Goal: Task Accomplishment & Management: Use online tool/utility

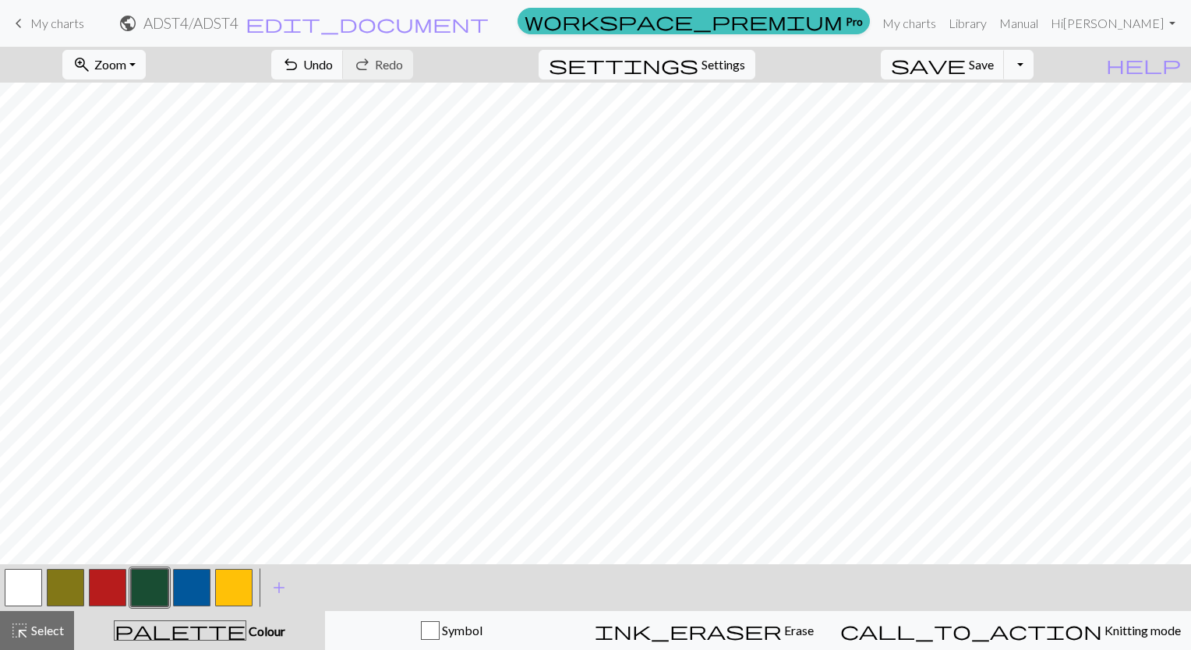
click at [48, 21] on span "My charts" at bounding box center [57, 23] width 54 height 15
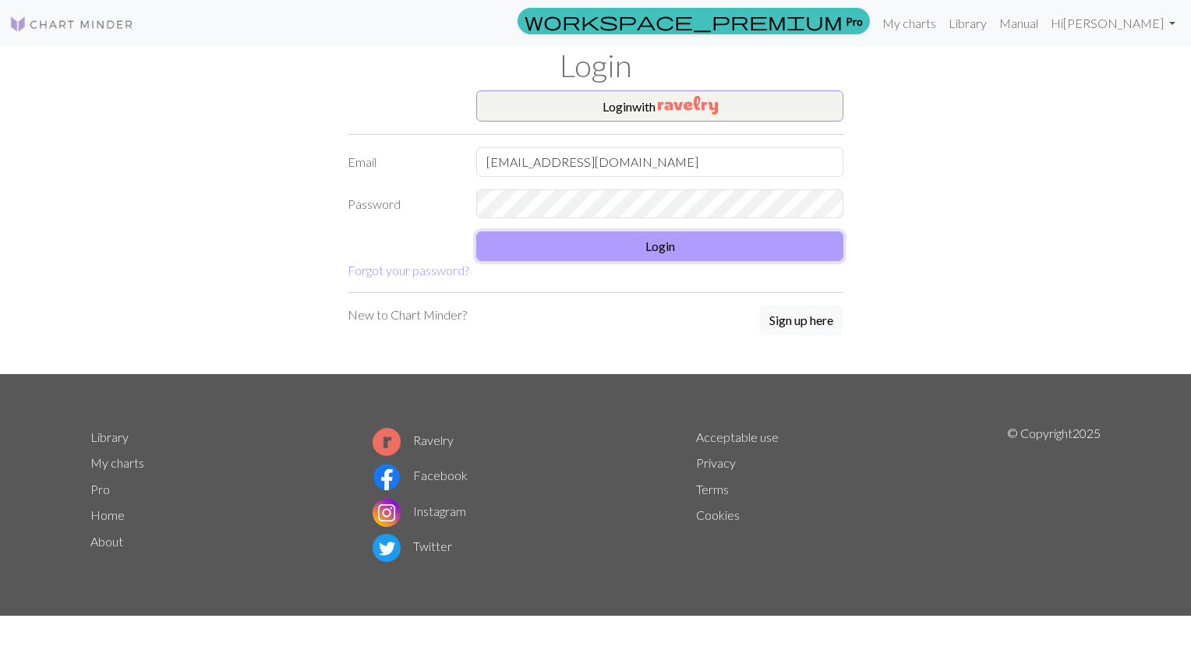
click at [567, 243] on button "Login" at bounding box center [659, 246] width 367 height 30
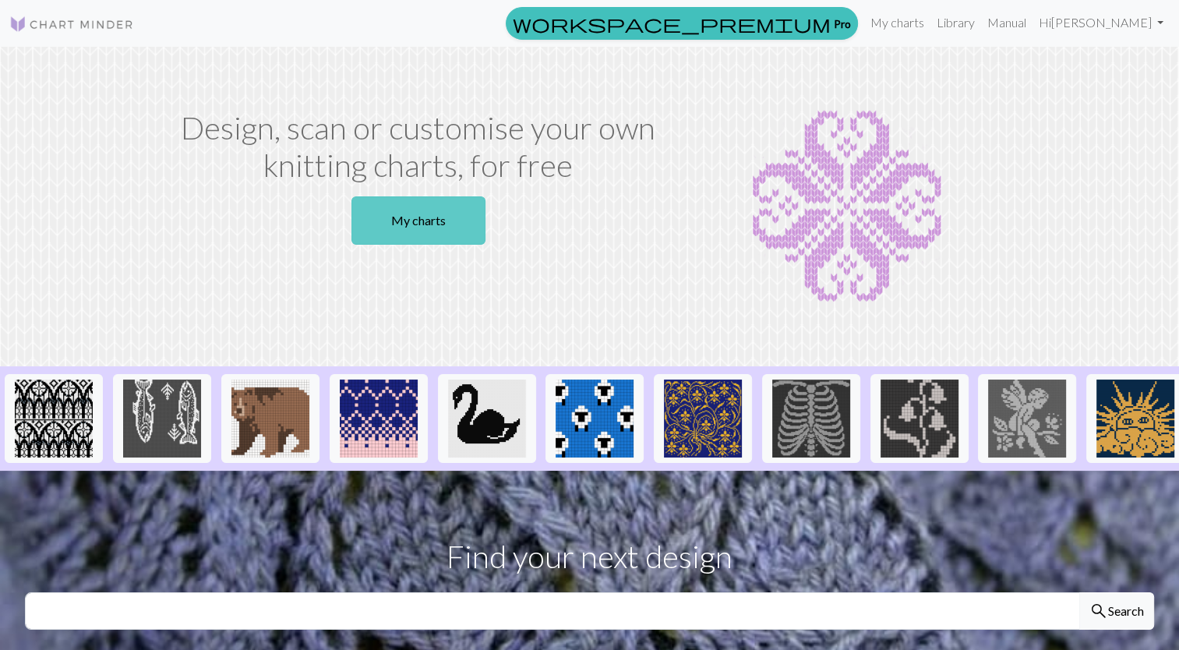
click at [371, 228] on link "My charts" at bounding box center [418, 220] width 134 height 48
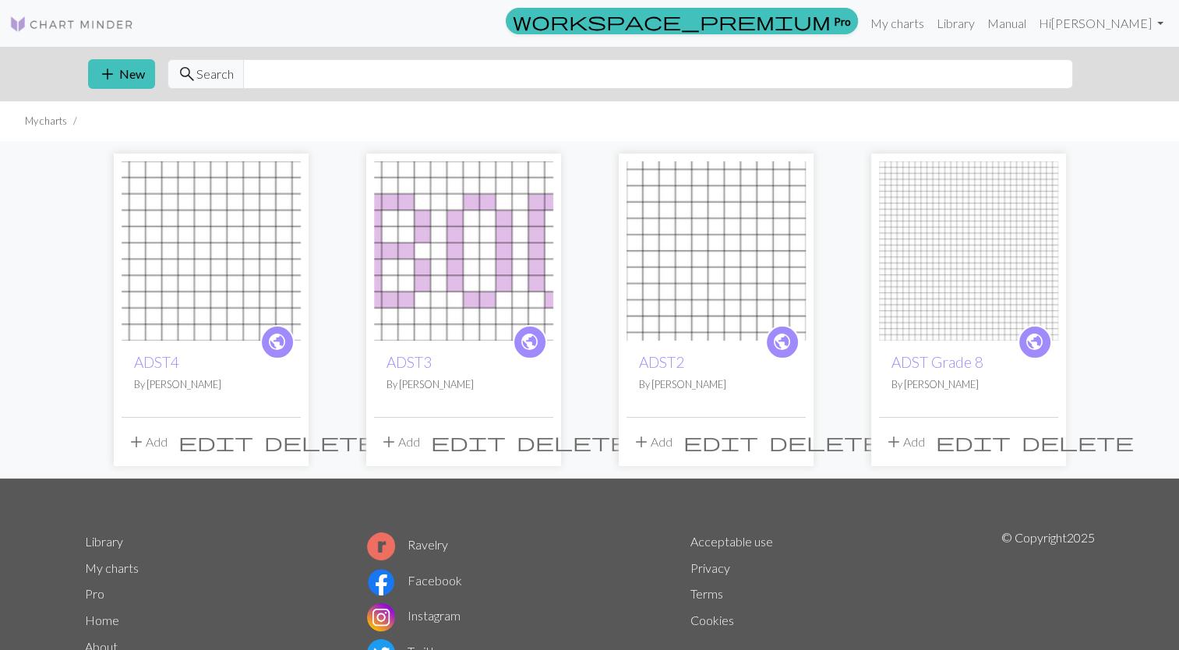
click at [468, 235] on img at bounding box center [463, 250] width 179 height 179
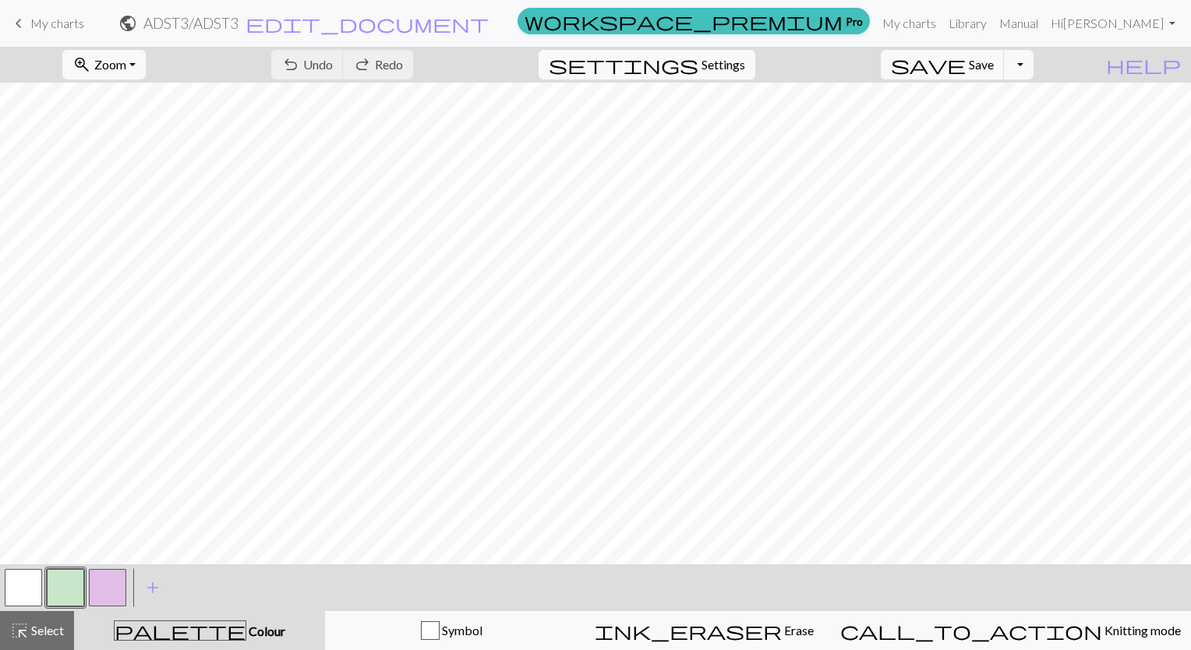
click at [25, 593] on button "button" at bounding box center [23, 587] width 37 height 37
click at [53, 30] on span "My charts" at bounding box center [57, 23] width 54 height 15
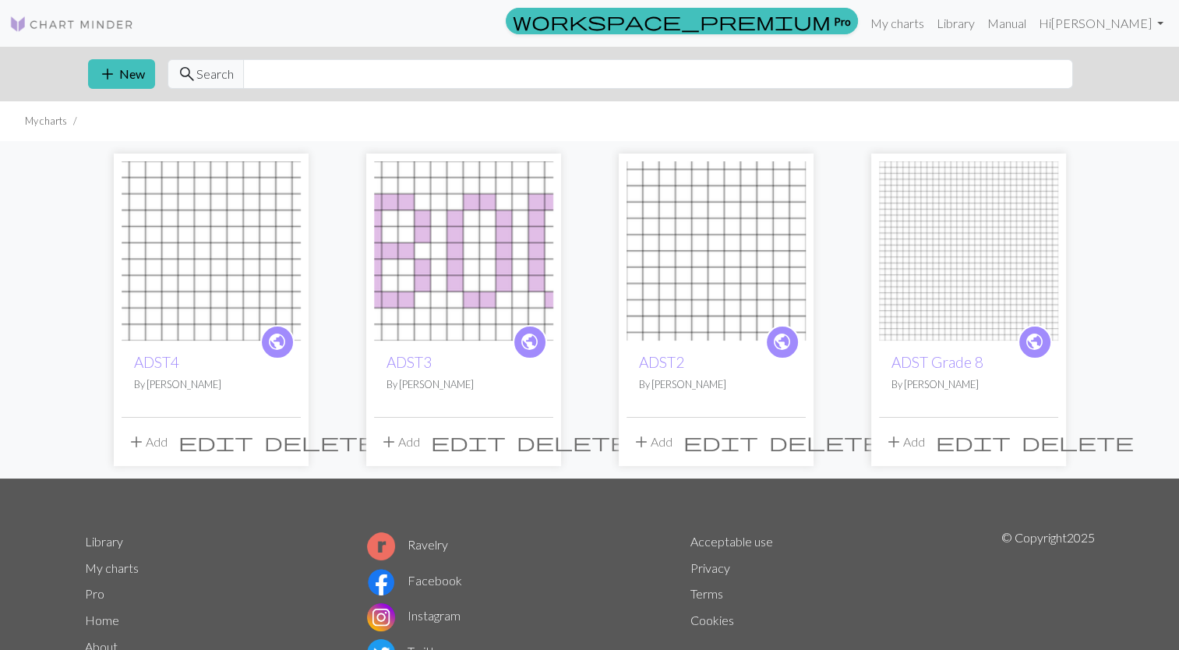
click at [707, 244] on img at bounding box center [716, 250] width 179 height 179
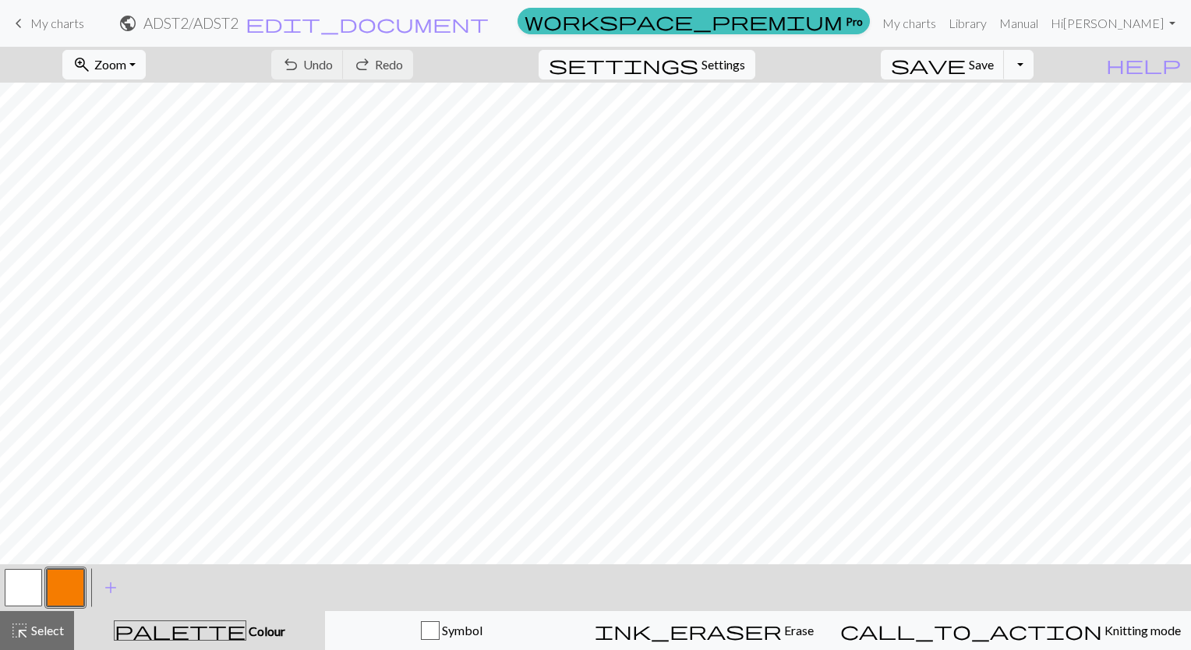
click at [25, 22] on span "keyboard_arrow_left" at bounding box center [18, 23] width 19 height 22
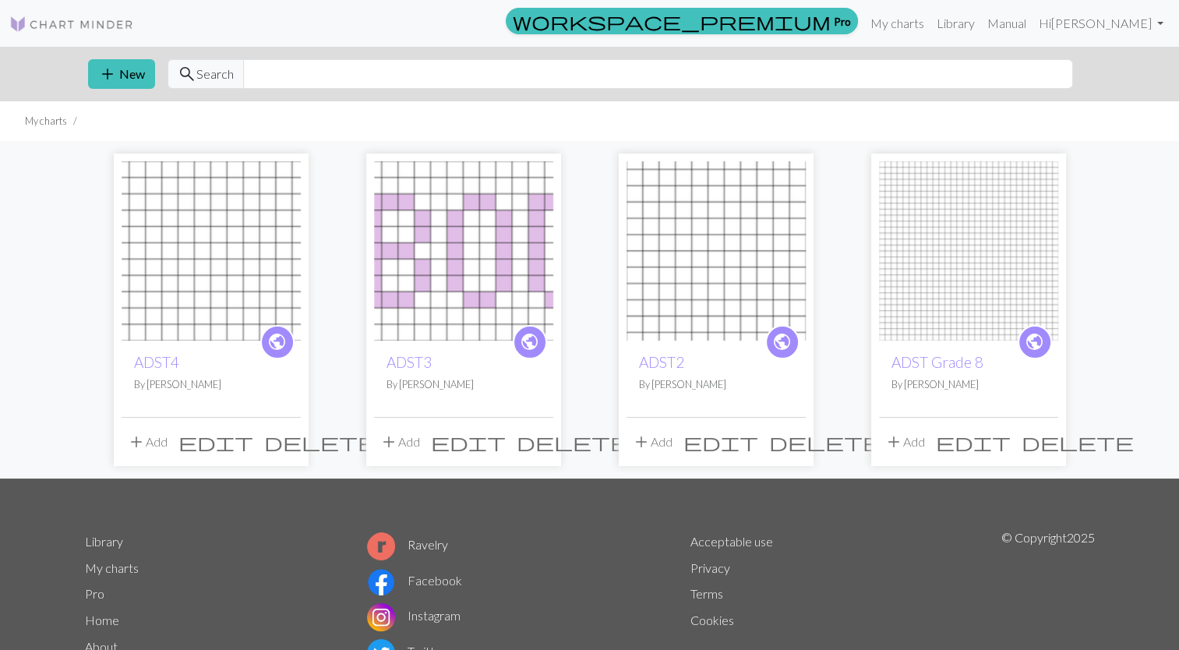
click at [934, 216] on img at bounding box center [968, 250] width 179 height 179
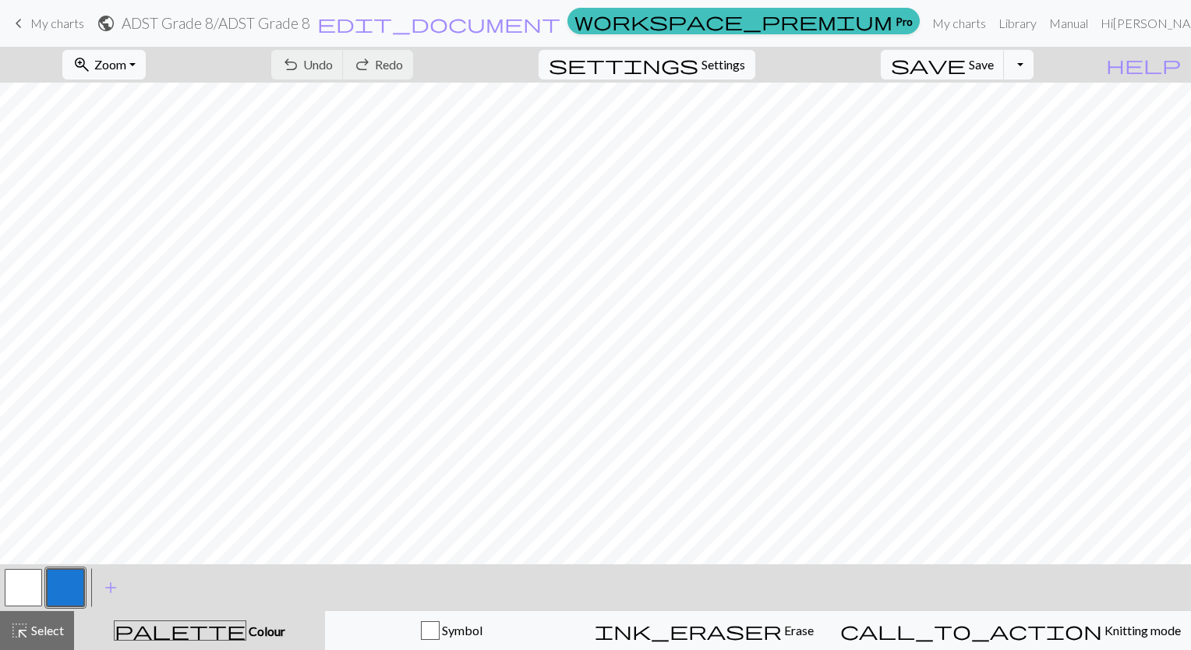
click at [12, 30] on span "keyboard_arrow_left" at bounding box center [18, 23] width 19 height 22
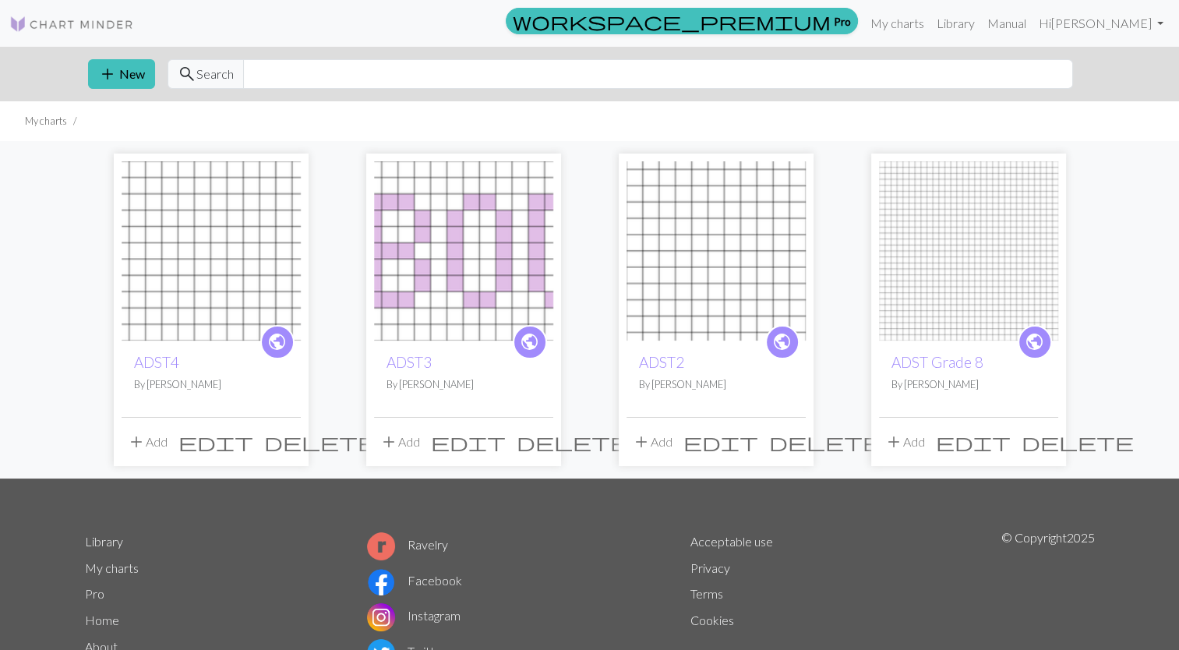
click at [177, 230] on img at bounding box center [211, 250] width 179 height 179
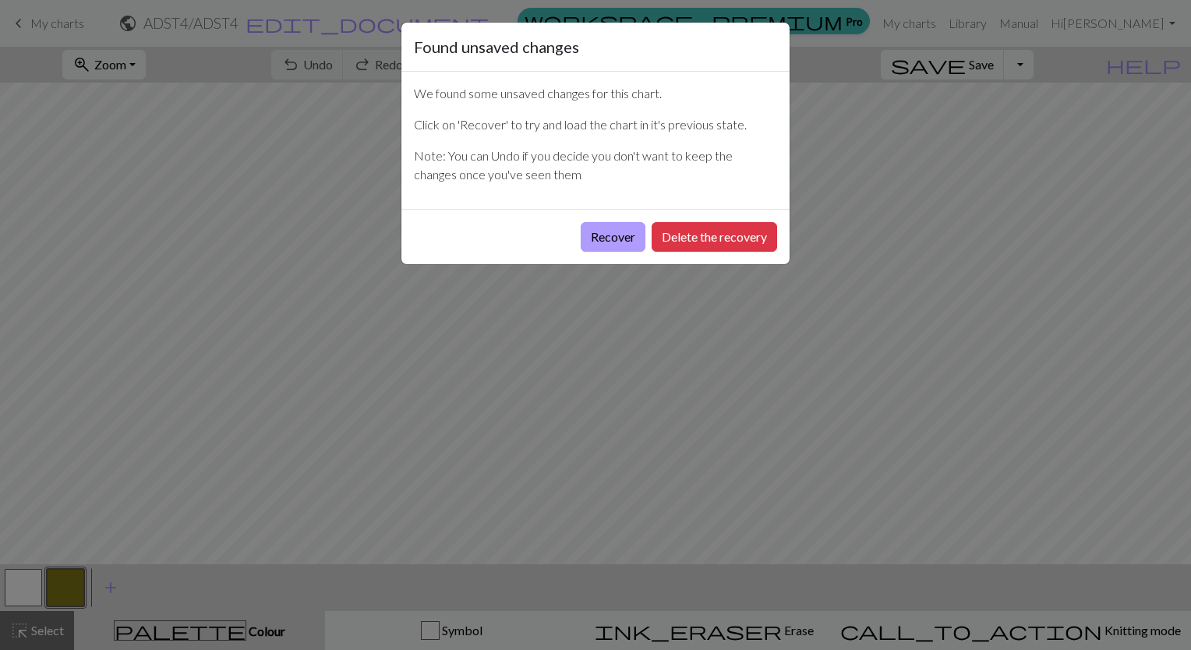
click at [581, 230] on button "Recover" at bounding box center [613, 237] width 65 height 30
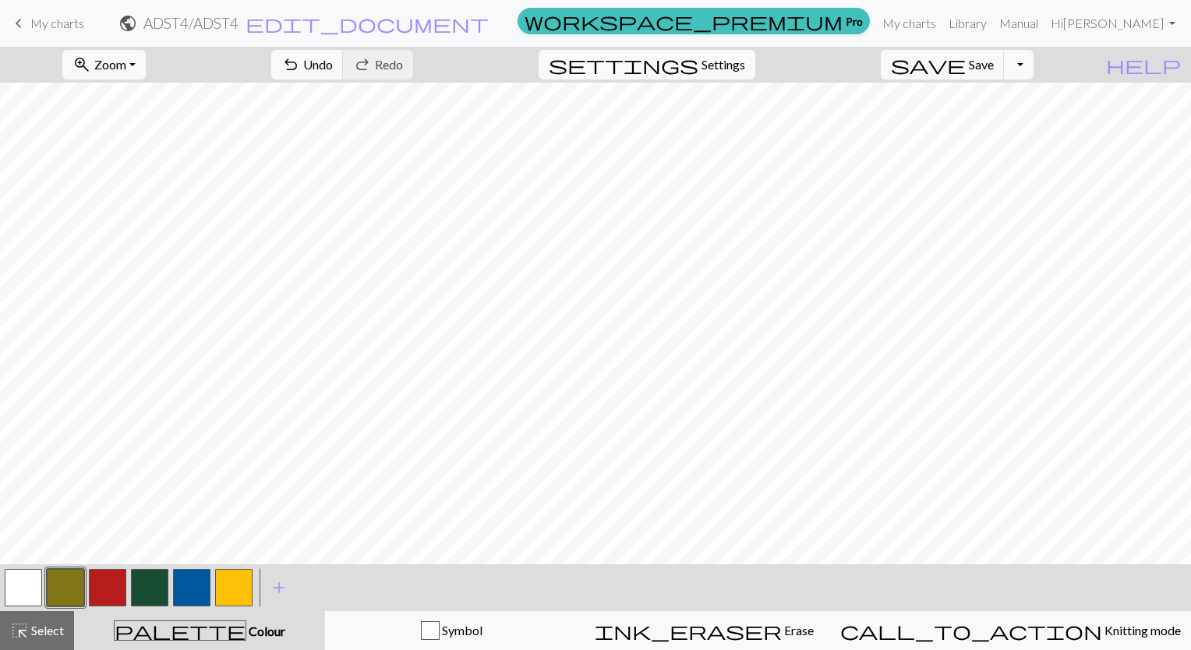
click at [39, 22] on span "My charts" at bounding box center [57, 23] width 54 height 15
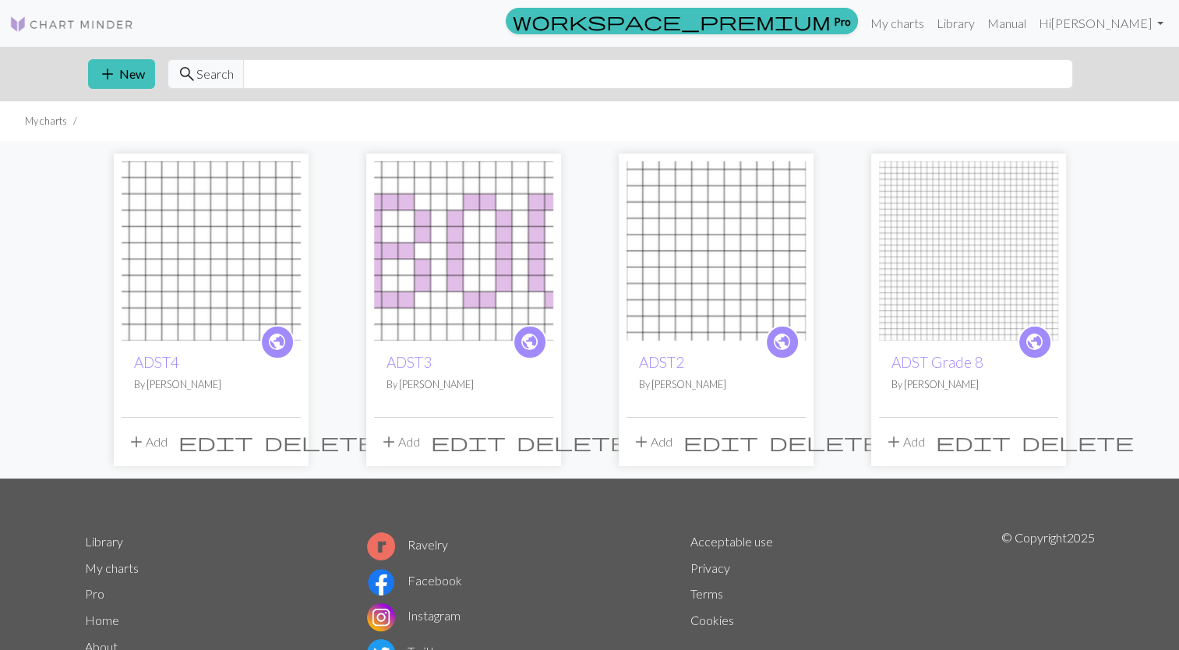
click at [998, 224] on img at bounding box center [968, 250] width 179 height 179
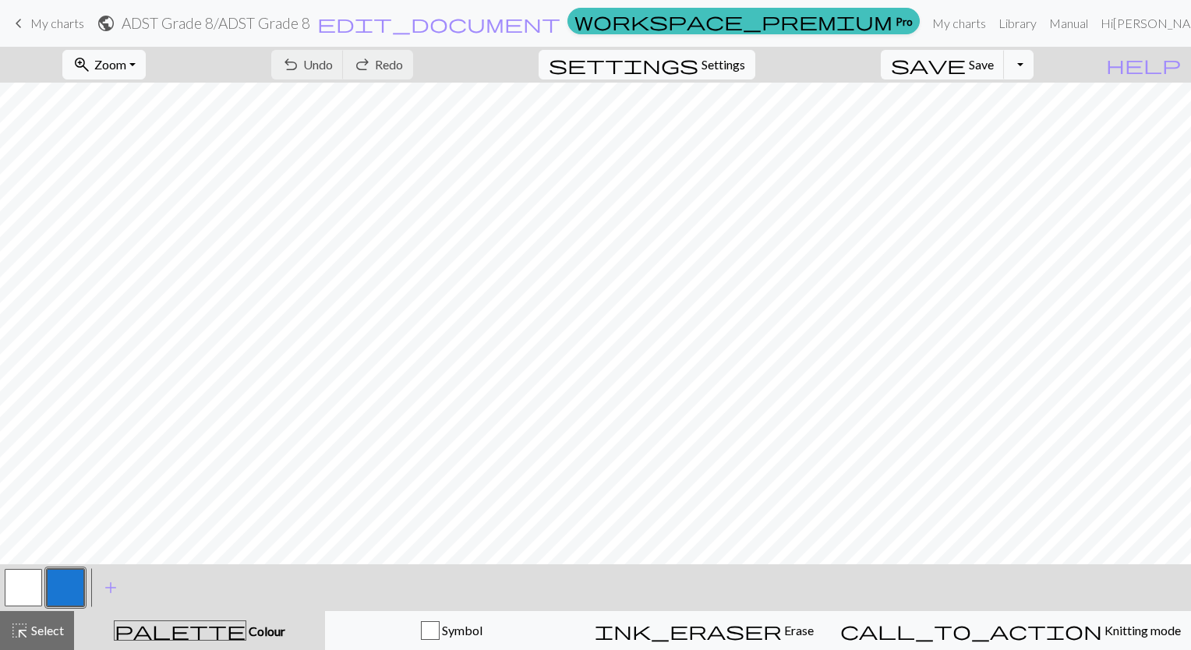
click at [29, 23] on link "keyboard_arrow_left My charts" at bounding box center [46, 23] width 75 height 26
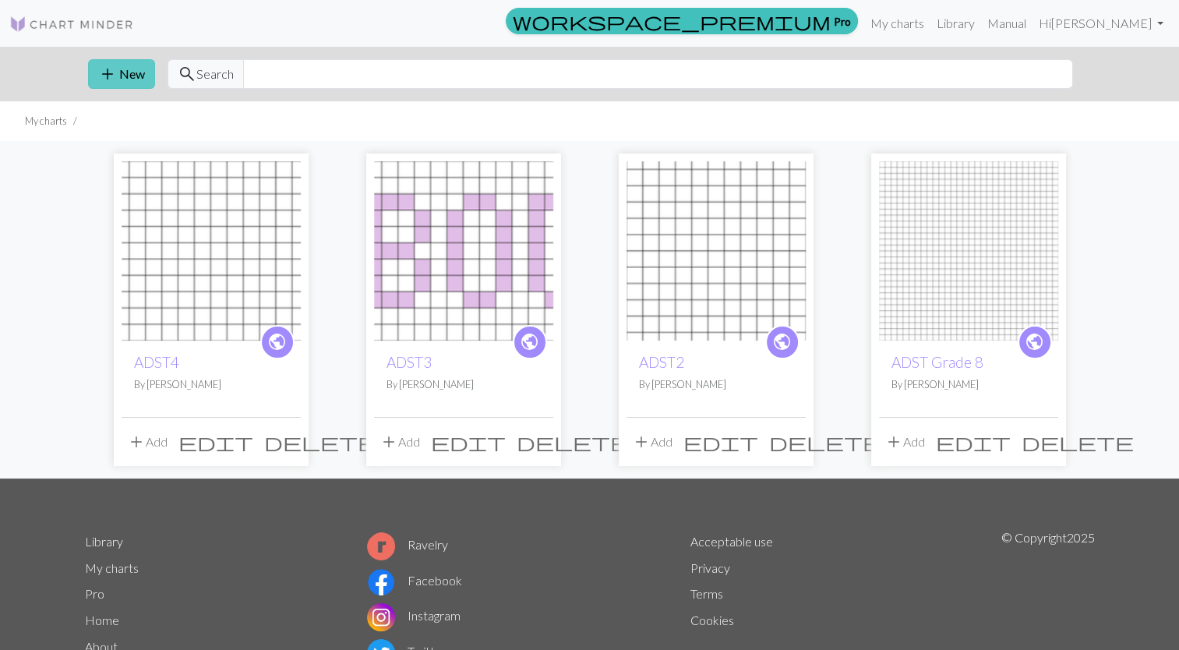
click at [130, 75] on button "add New" at bounding box center [121, 74] width 67 height 30
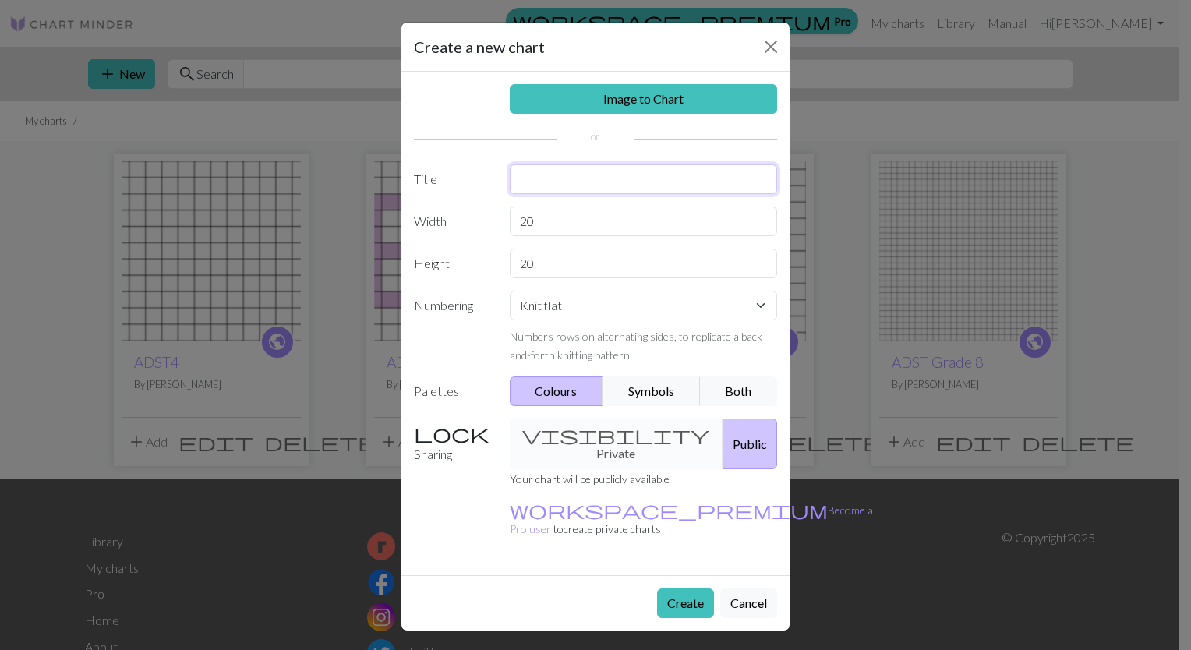
click at [523, 179] on input "text" at bounding box center [644, 179] width 268 height 30
type input "ADST5"
click at [539, 224] on input "20" at bounding box center [644, 222] width 268 height 30
type input "2"
type input "20"
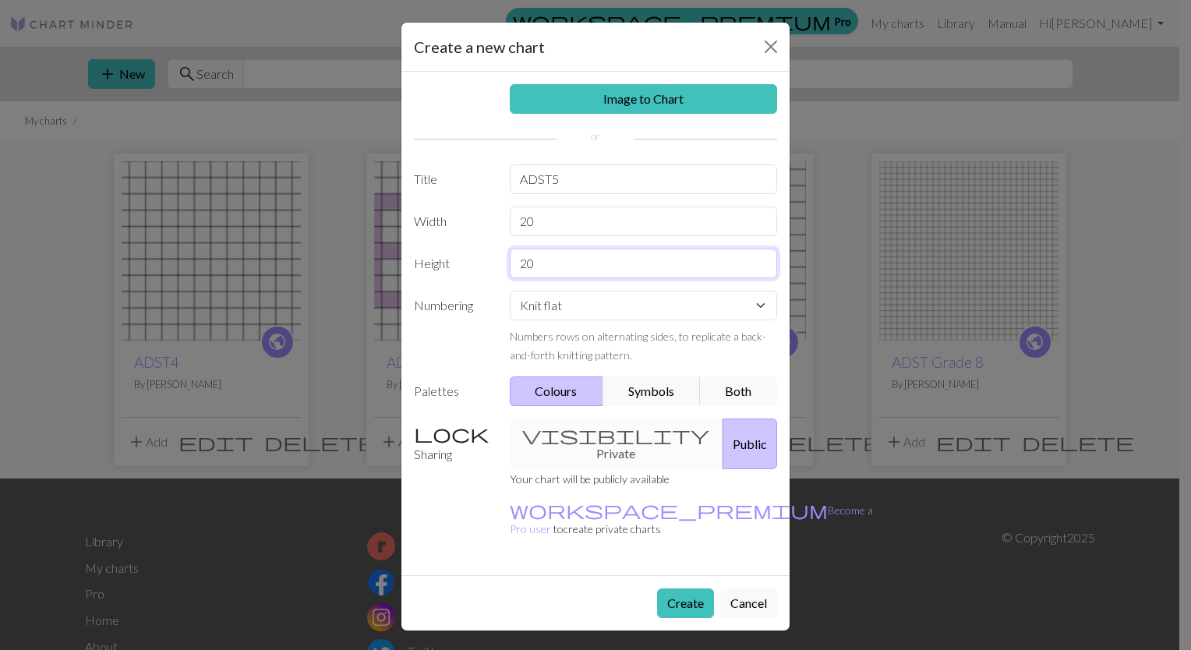
click at [555, 260] on input "20" at bounding box center [644, 264] width 268 height 30
type input "2"
type input "11"
click at [680, 575] on div "Create Cancel" at bounding box center [595, 602] width 388 height 55
click at [698, 588] on button "Create" at bounding box center [685, 603] width 57 height 30
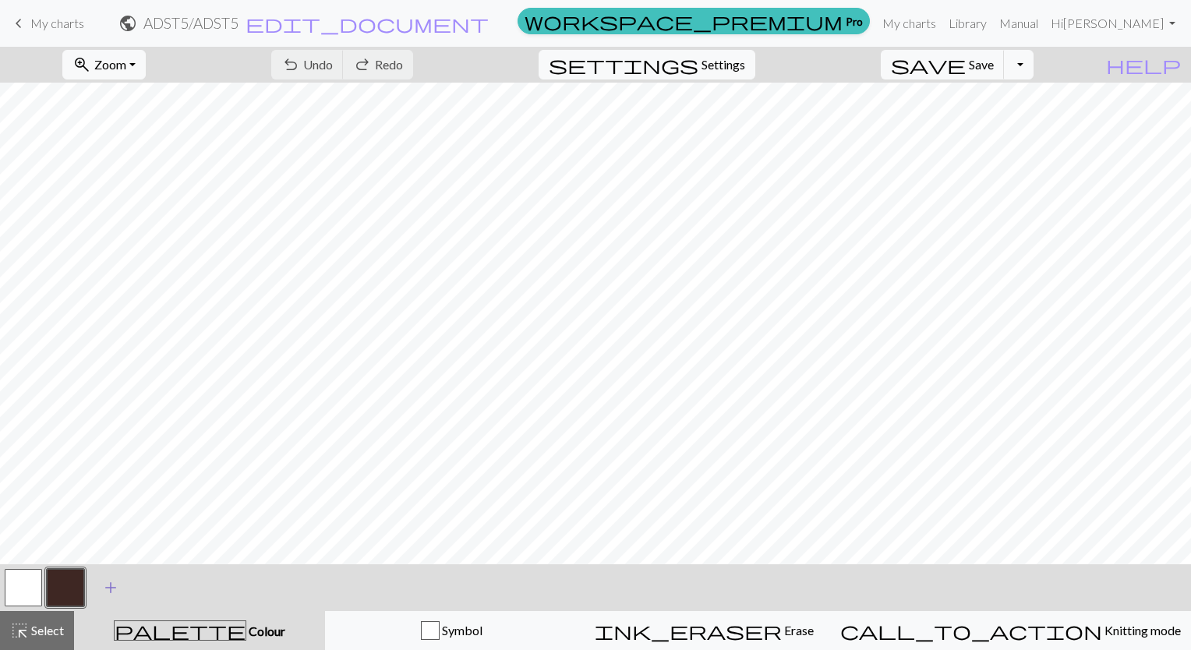
click at [102, 591] on span "add" at bounding box center [110, 588] width 19 height 22
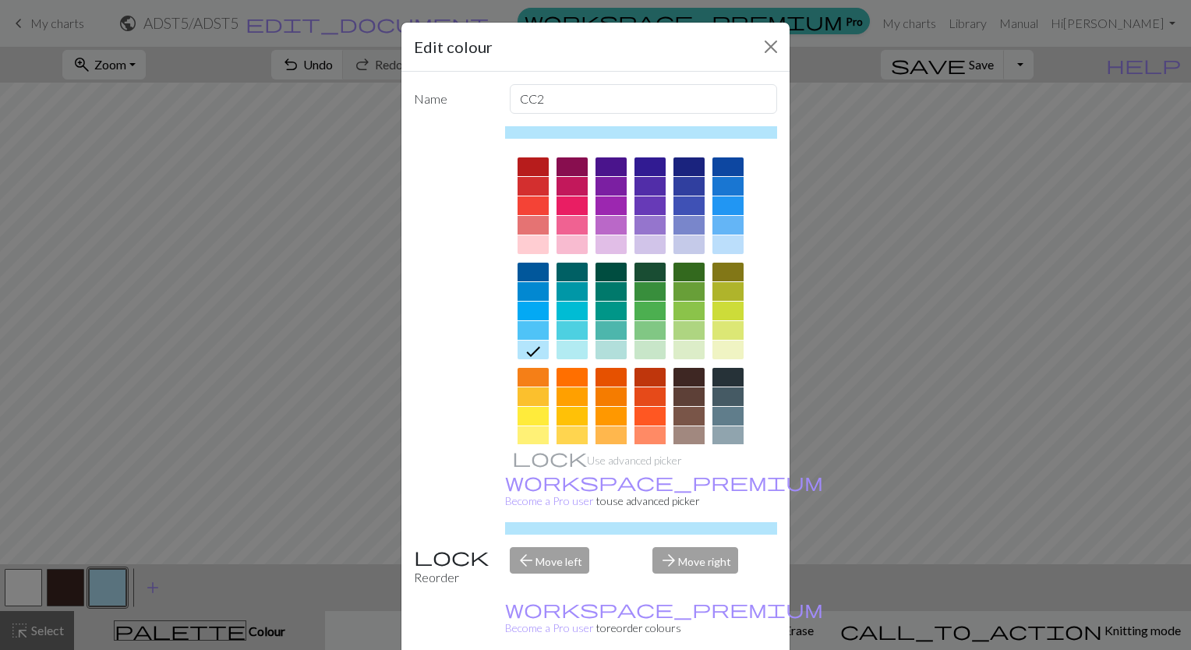
click at [634, 348] on div at bounding box center [649, 350] width 31 height 19
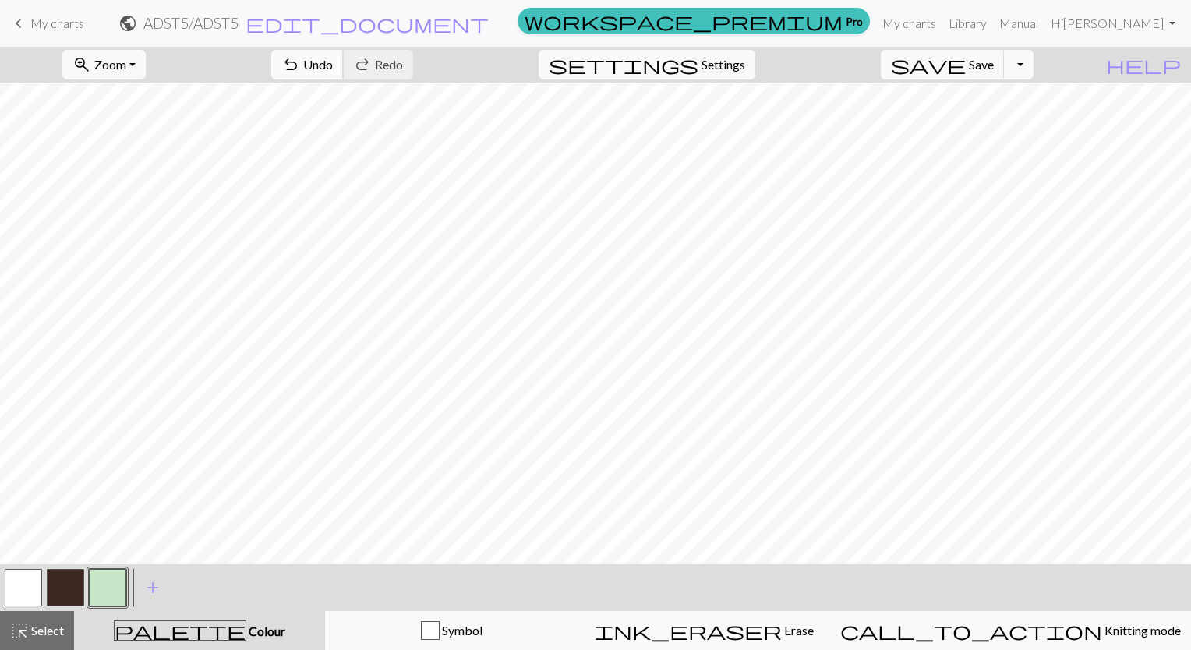
click at [344, 55] on button "undo Undo Undo" at bounding box center [307, 65] width 72 height 30
click at [745, 57] on span "Settings" at bounding box center [723, 64] width 44 height 19
select select "aran"
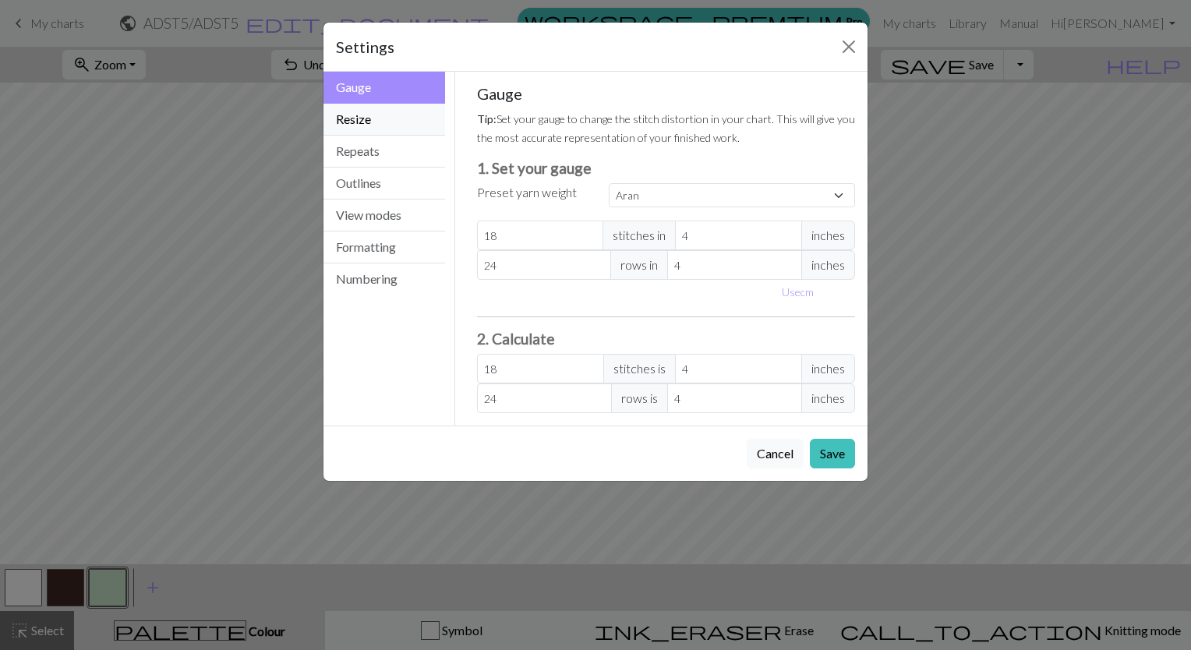
click at [385, 125] on button "Resize" at bounding box center [384, 120] width 122 height 32
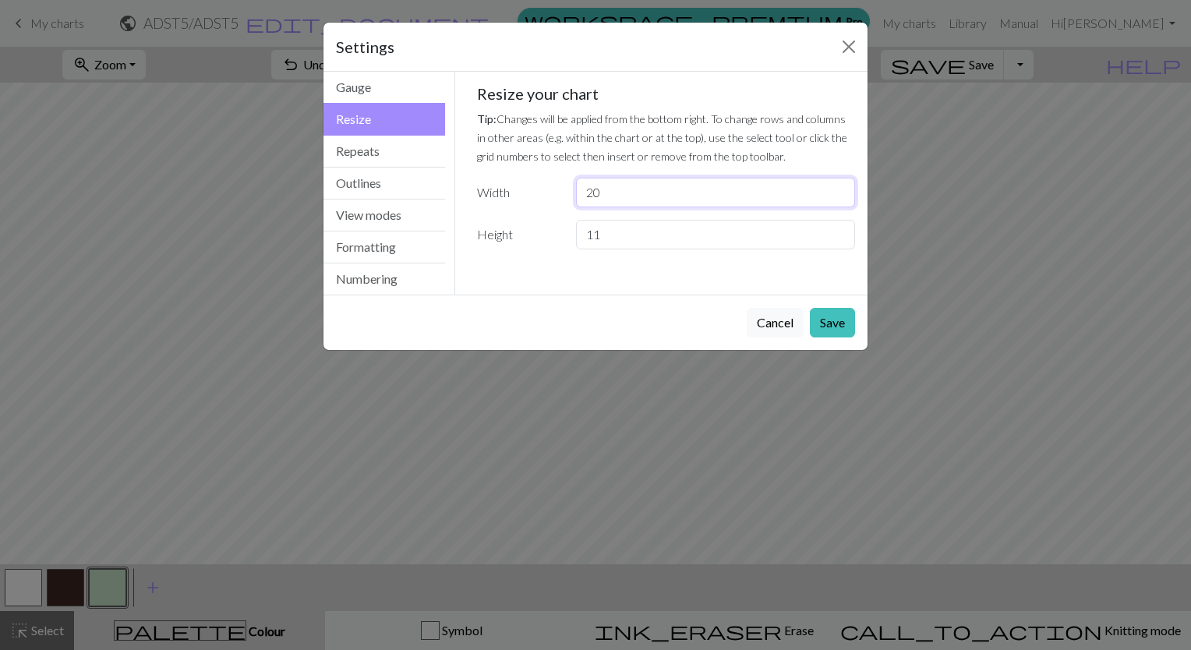
click at [645, 193] on input "20" at bounding box center [715, 193] width 279 height 30
type input "2"
type input "24"
click at [837, 327] on button "Save" at bounding box center [832, 323] width 45 height 30
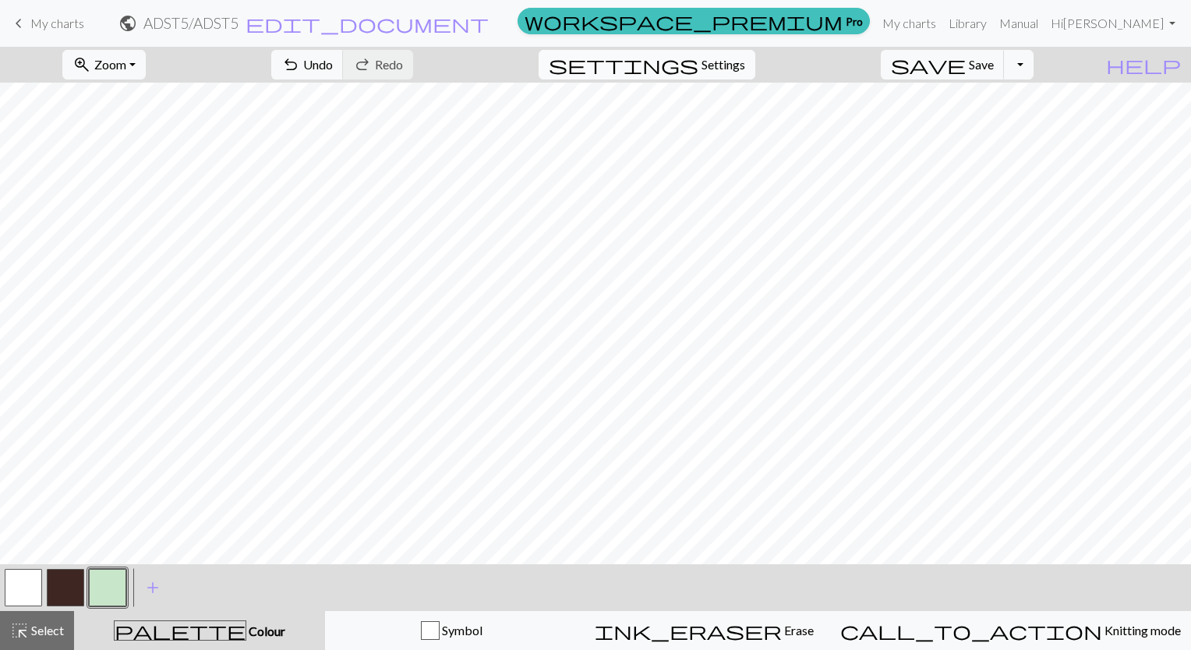
click at [745, 62] on span "Settings" at bounding box center [723, 64] width 44 height 19
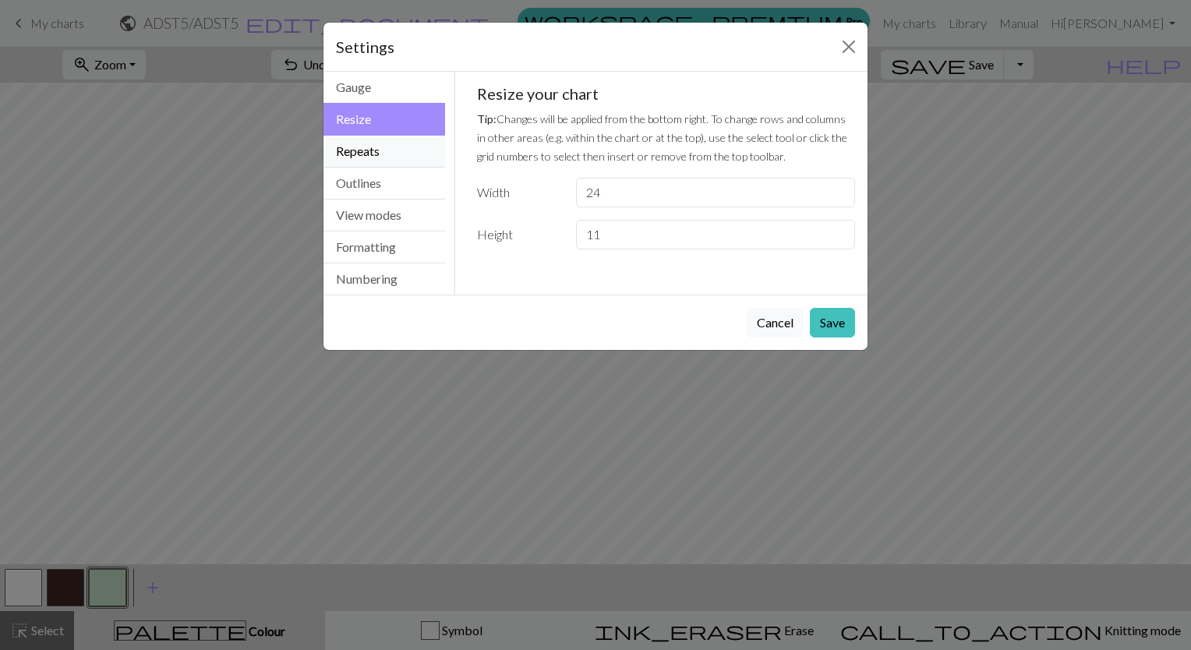
click at [396, 157] on button "Repeats" at bounding box center [384, 152] width 122 height 32
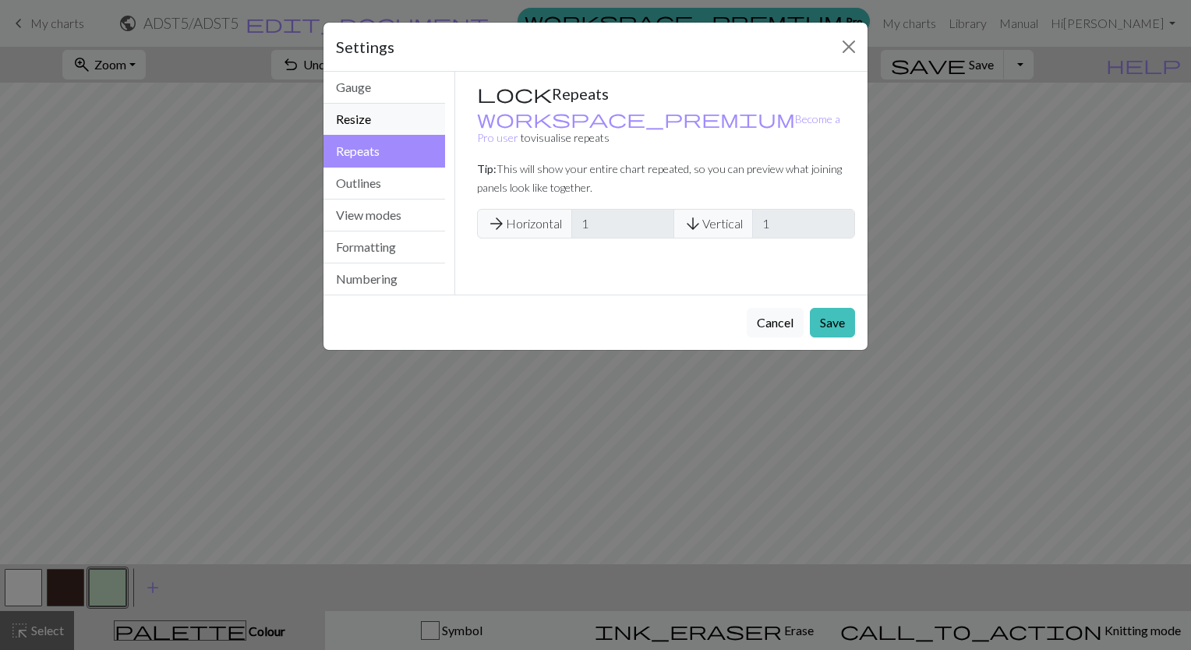
click at [408, 110] on button "Resize" at bounding box center [384, 120] width 122 height 32
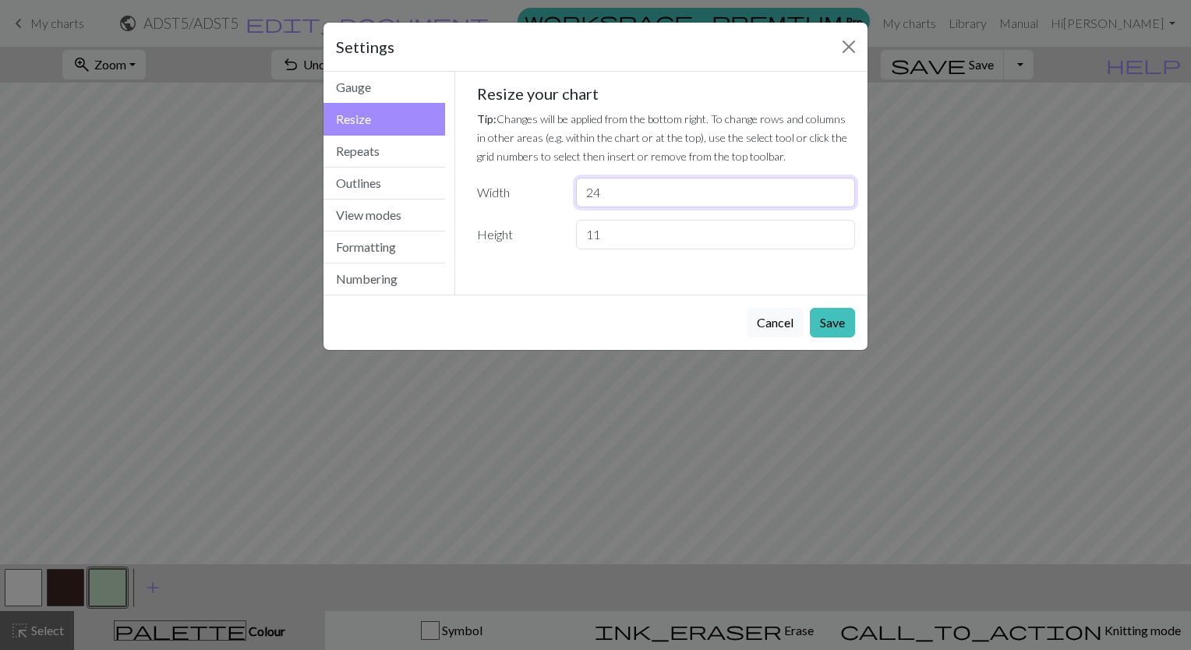
click at [627, 195] on input "24" at bounding box center [715, 193] width 279 height 30
type input "23"
click at [839, 308] on button "Save" at bounding box center [832, 323] width 45 height 30
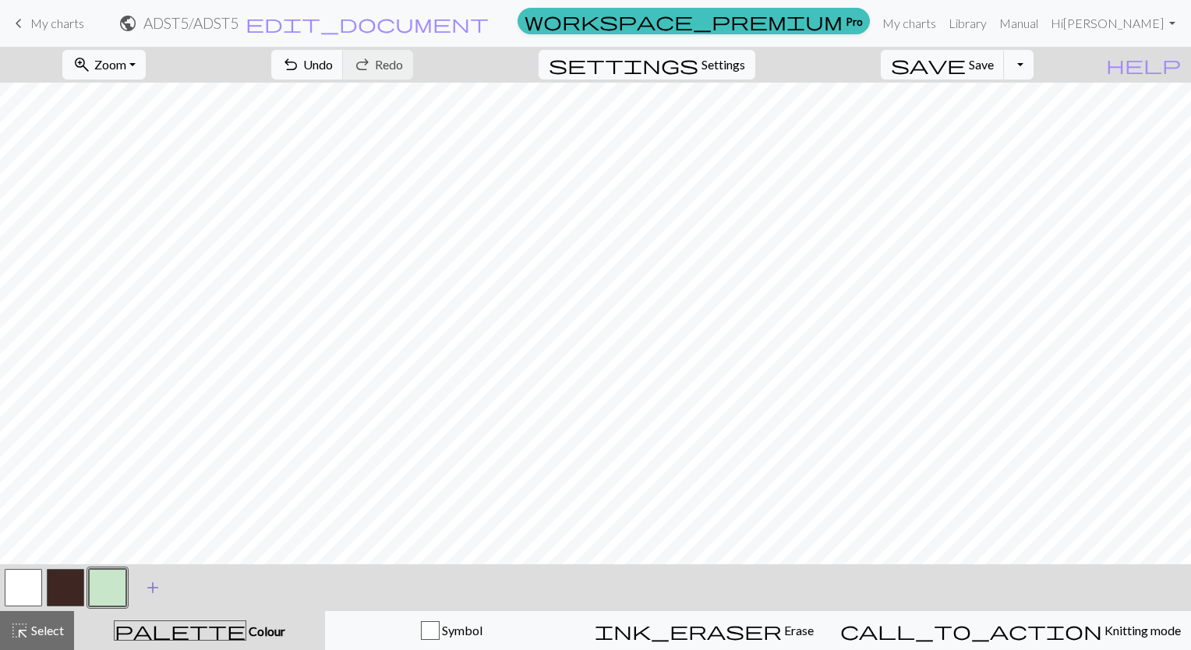
click at [157, 593] on span "add" at bounding box center [152, 588] width 19 height 22
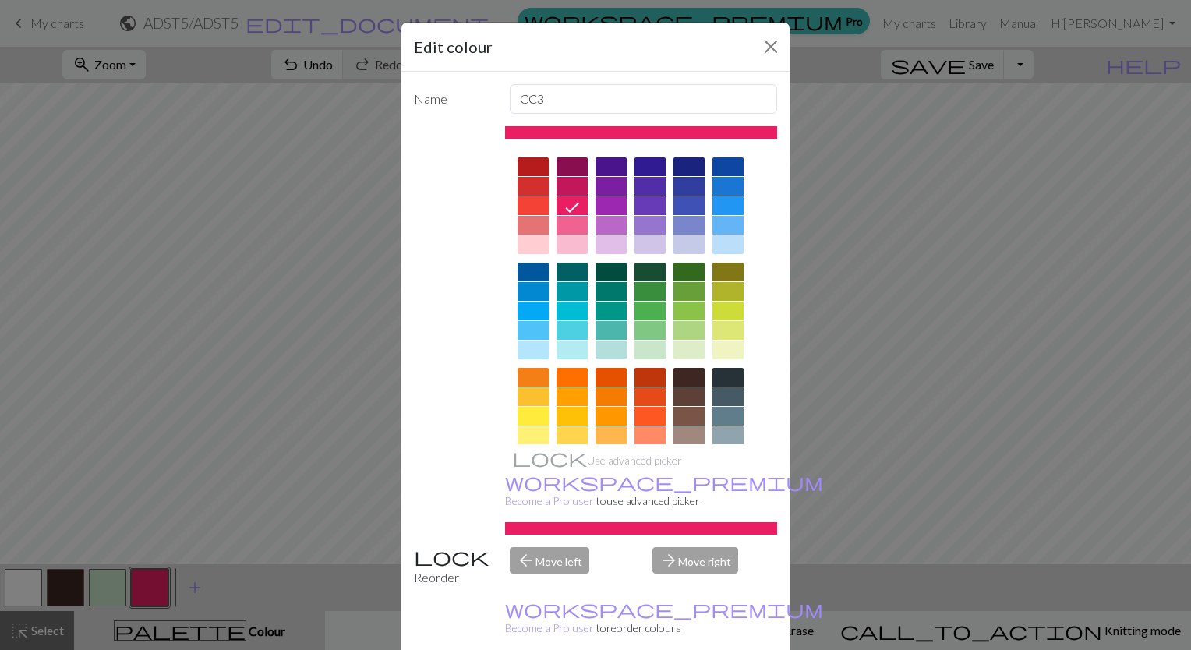
click at [567, 348] on div at bounding box center [571, 350] width 31 height 19
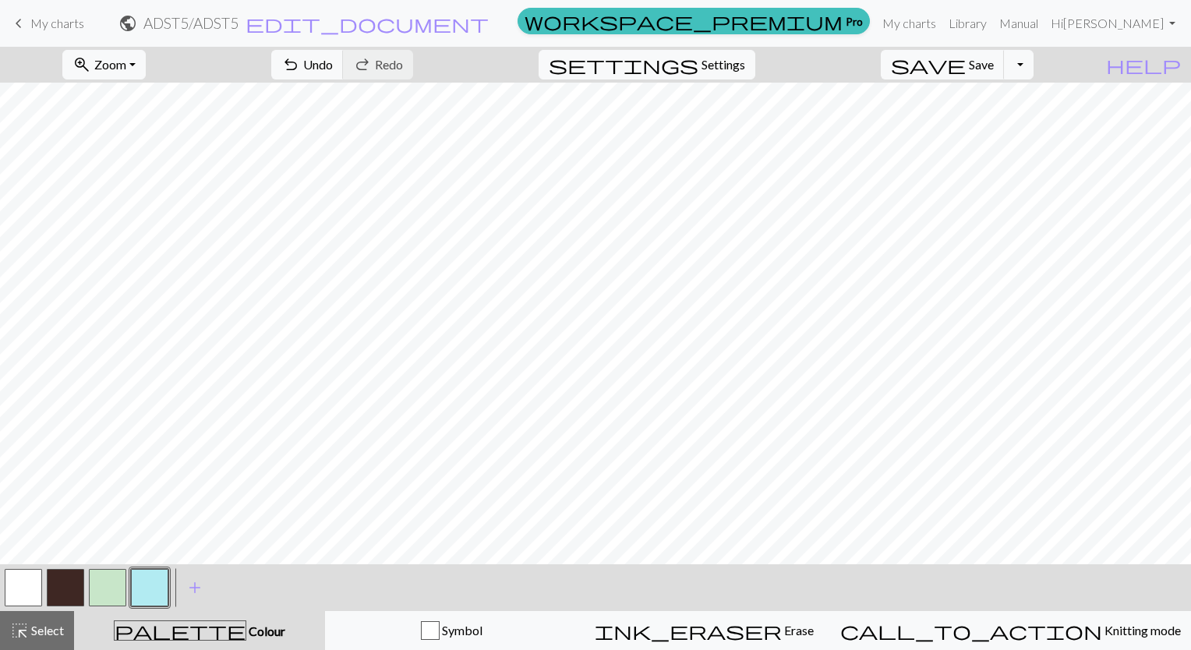
click at [104, 597] on button "button" at bounding box center [107, 587] width 37 height 37
click at [158, 593] on button "button" at bounding box center [149, 587] width 37 height 37
click at [101, 593] on button "button" at bounding box center [107, 587] width 37 height 37
click at [131, 584] on button "button" at bounding box center [149, 587] width 37 height 37
drag, startPoint x: 97, startPoint y: 588, endPoint x: 122, endPoint y: 567, distance: 32.0
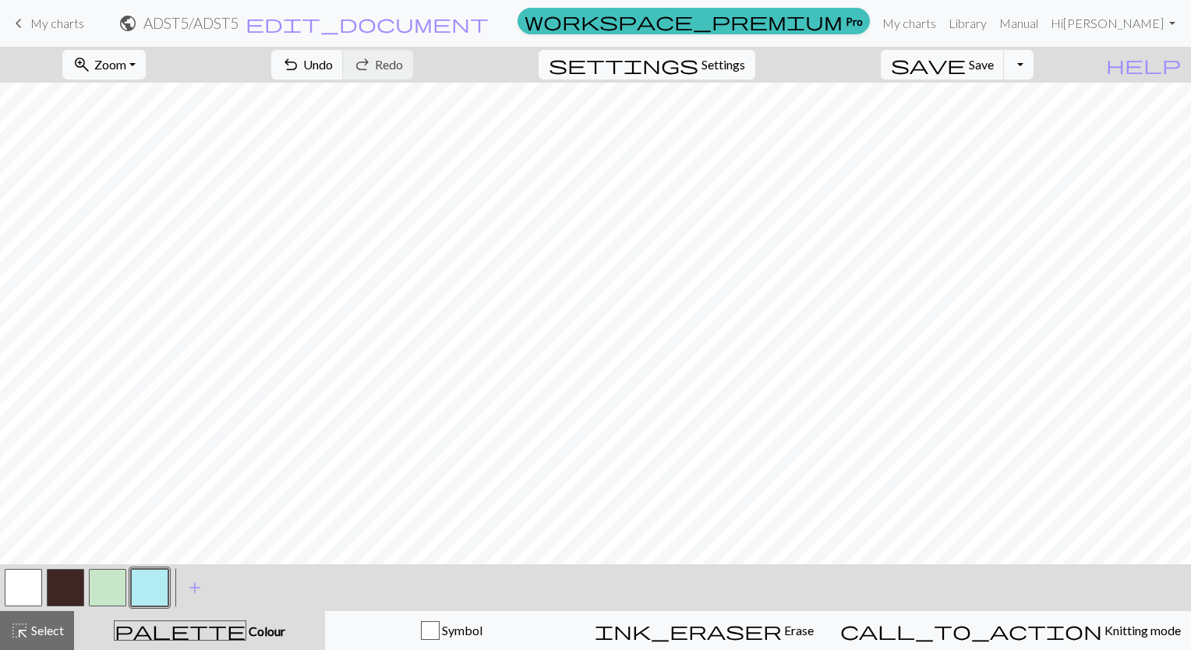
click at [113, 574] on button "button" at bounding box center [107, 587] width 37 height 37
drag, startPoint x: 145, startPoint y: 574, endPoint x: 151, endPoint y: 567, distance: 9.4
click at [151, 567] on div at bounding box center [150, 588] width 42 height 42
click at [147, 575] on button "button" at bounding box center [149, 587] width 37 height 37
click at [115, 572] on button "button" at bounding box center [107, 587] width 37 height 37
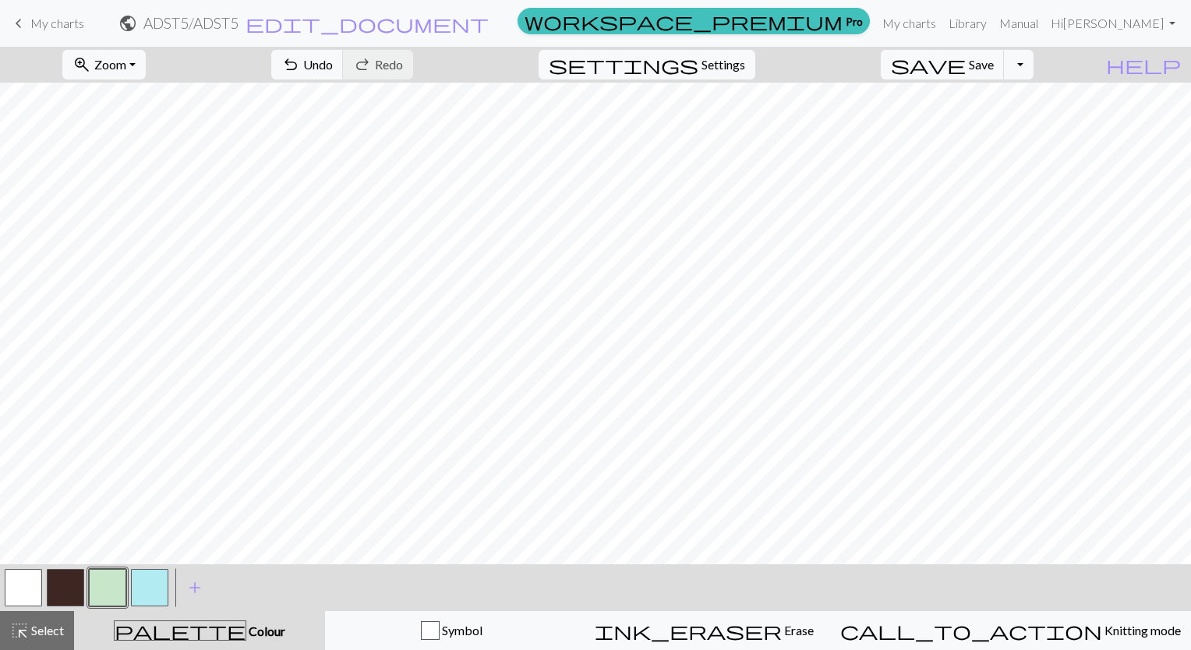
click at [153, 593] on button "button" at bounding box center [149, 587] width 37 height 37
click at [115, 562] on div "zoom_in Zoom Zoom Fit all Fit width Fit height 50% 100% 150% 200% undo Undo Und…" at bounding box center [595, 348] width 1191 height 603
drag, startPoint x: 115, startPoint y: 595, endPoint x: 159, endPoint y: 569, distance: 51.3
click at [115, 594] on button "button" at bounding box center [107, 587] width 37 height 37
drag, startPoint x: 147, startPoint y: 583, endPoint x: 208, endPoint y: 566, distance: 63.9
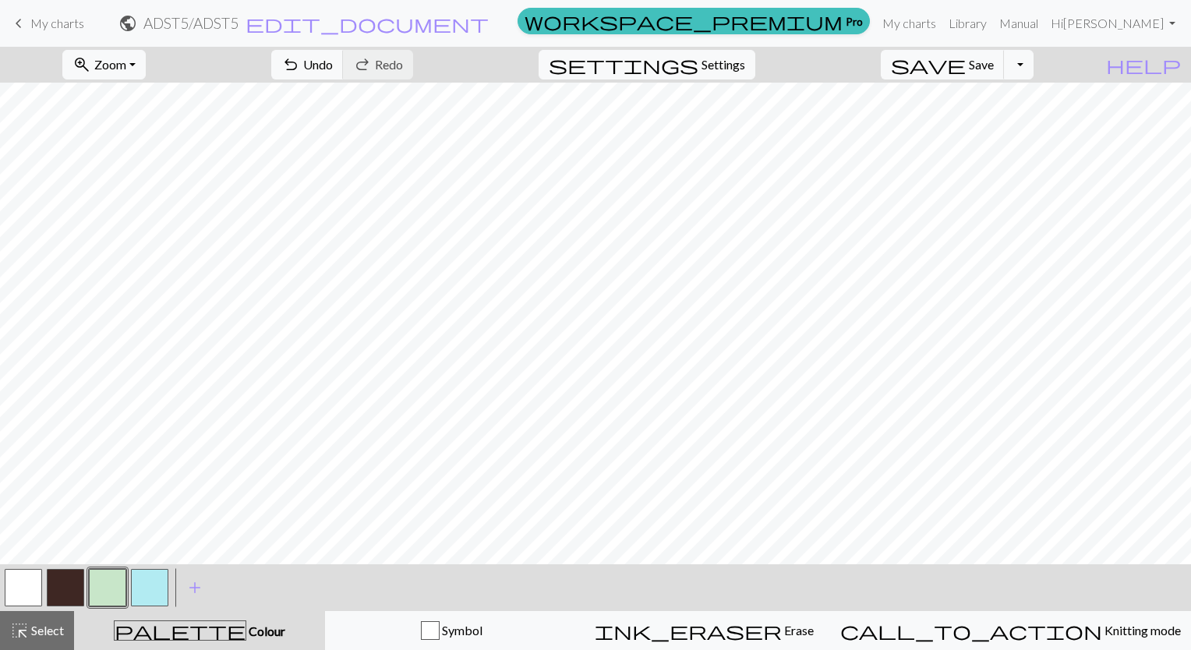
click at [156, 580] on button "button" at bounding box center [149, 587] width 37 height 37
drag, startPoint x: 103, startPoint y: 588, endPoint x: 124, endPoint y: 572, distance: 26.2
click at [124, 572] on button "button" at bounding box center [107, 587] width 37 height 37
click at [134, 585] on button "button" at bounding box center [149, 587] width 37 height 37
click at [122, 578] on button "button" at bounding box center [107, 587] width 37 height 37
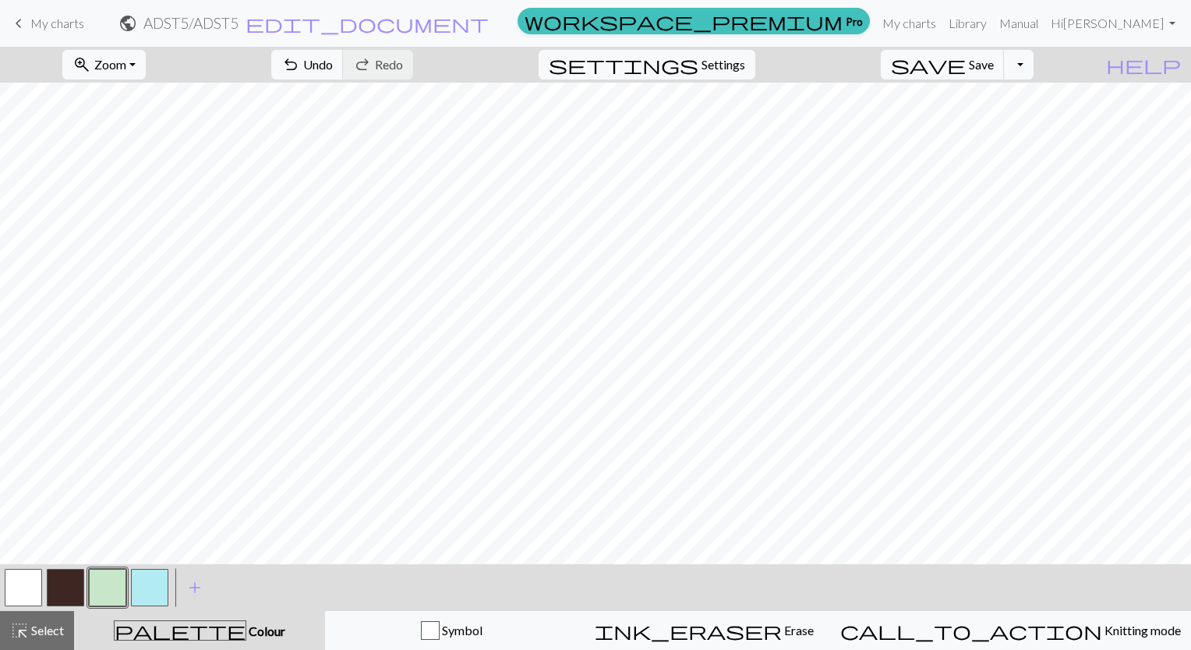
drag, startPoint x: 147, startPoint y: 591, endPoint x: 168, endPoint y: 567, distance: 32.0
click at [168, 567] on div at bounding box center [150, 588] width 42 height 42
click at [150, 568] on div at bounding box center [150, 588] width 42 height 42
drag, startPoint x: 150, startPoint y: 590, endPoint x: 162, endPoint y: 575, distance: 19.4
click at [157, 580] on button "button" at bounding box center [149, 587] width 37 height 37
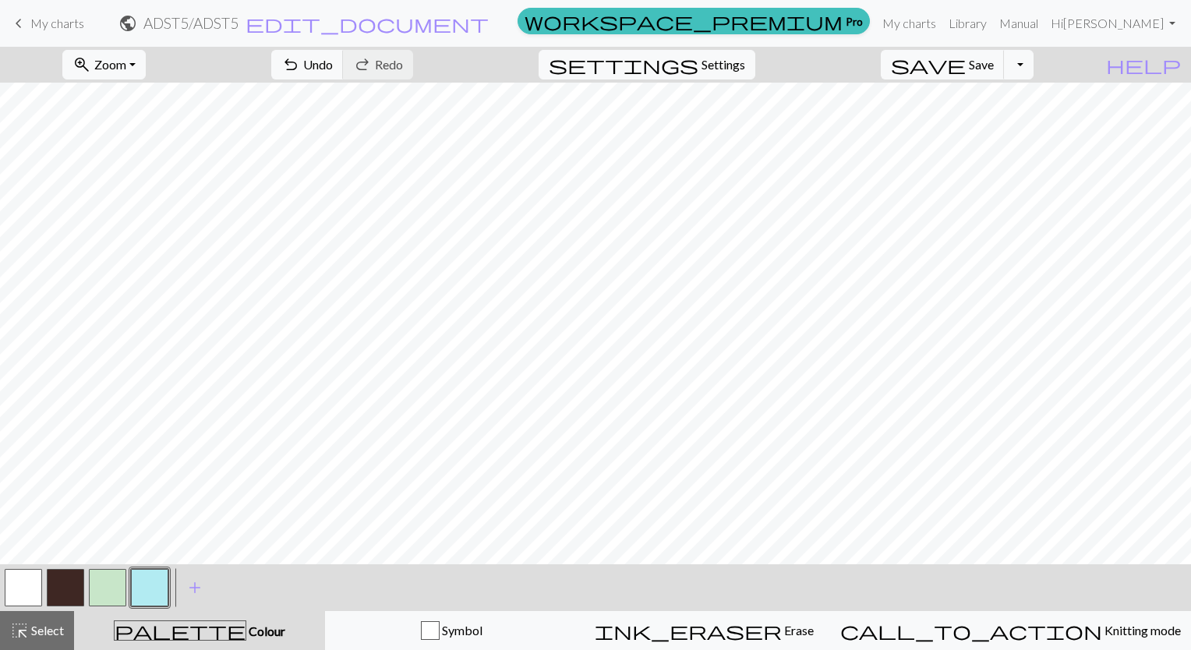
drag, startPoint x: 95, startPoint y: 592, endPoint x: 126, endPoint y: 566, distance: 40.9
click at [119, 569] on button "button" at bounding box center [107, 587] width 37 height 37
drag, startPoint x: 136, startPoint y: 595, endPoint x: 160, endPoint y: 599, distance: 24.4
click at [138, 602] on button "button" at bounding box center [149, 587] width 37 height 37
drag, startPoint x: 65, startPoint y: 598, endPoint x: 118, endPoint y: 580, distance: 55.9
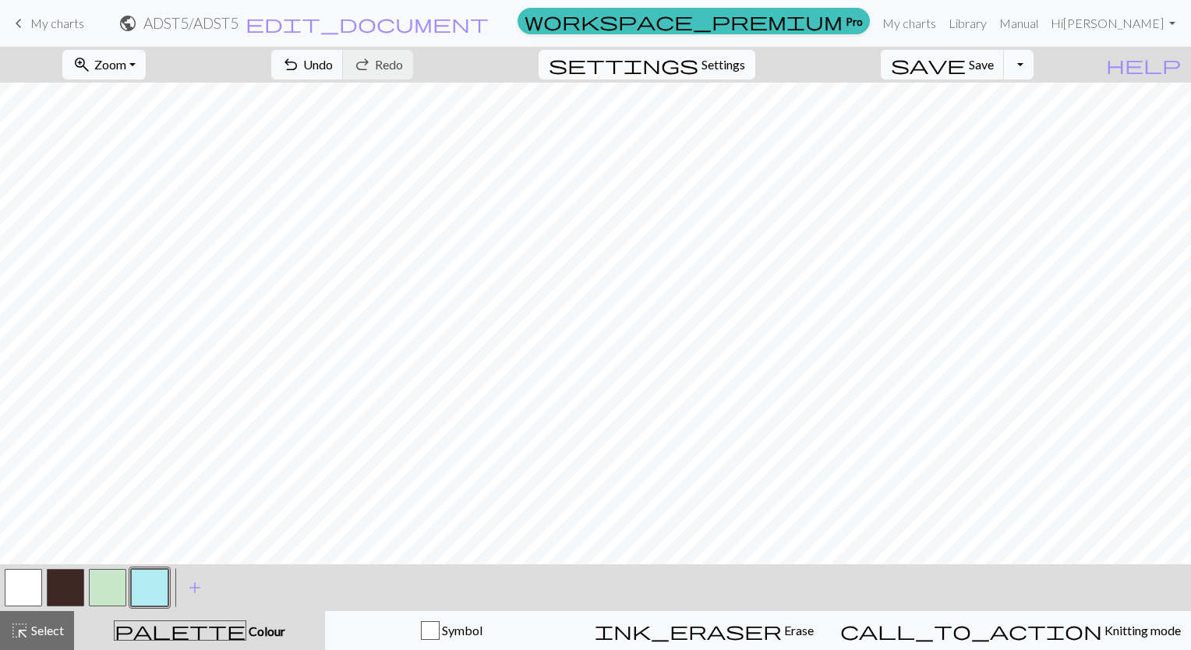
click at [65, 597] on button "button" at bounding box center [65, 587] width 37 height 37
drag, startPoint x: 115, startPoint y: 581, endPoint x: 128, endPoint y: 571, distance: 16.1
click at [116, 581] on button "button" at bounding box center [107, 587] width 37 height 37
drag, startPoint x: 140, startPoint y: 591, endPoint x: 249, endPoint y: 570, distance: 111.1
click at [163, 588] on button "button" at bounding box center [149, 587] width 37 height 37
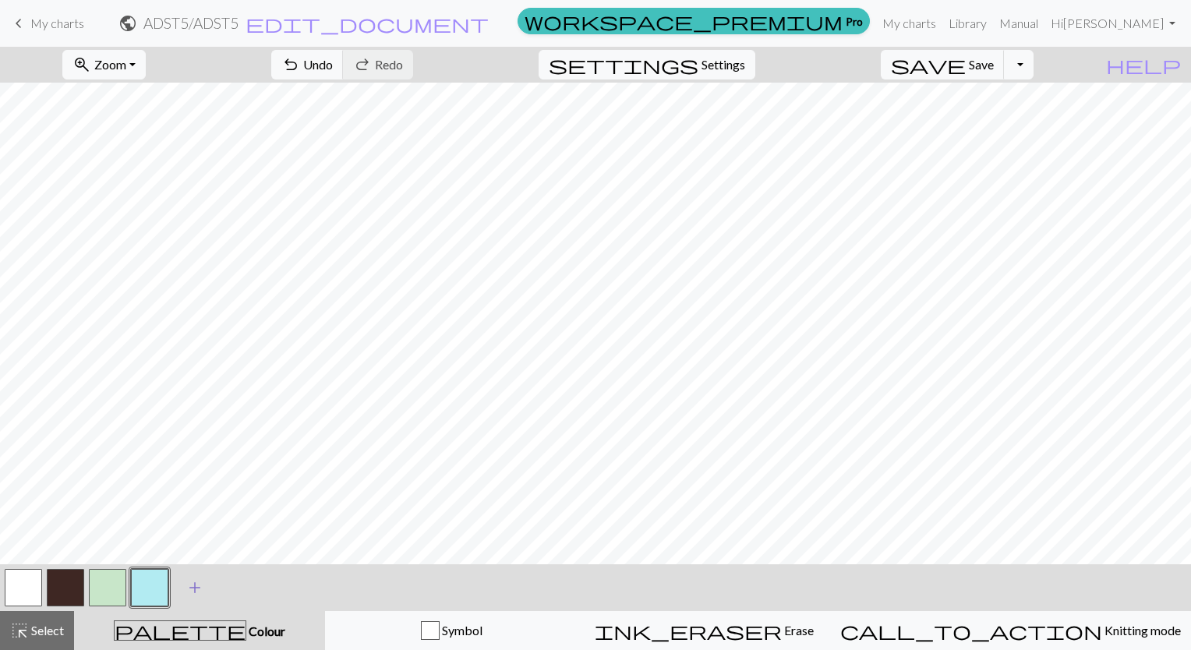
click at [200, 579] on span "add" at bounding box center [194, 588] width 19 height 22
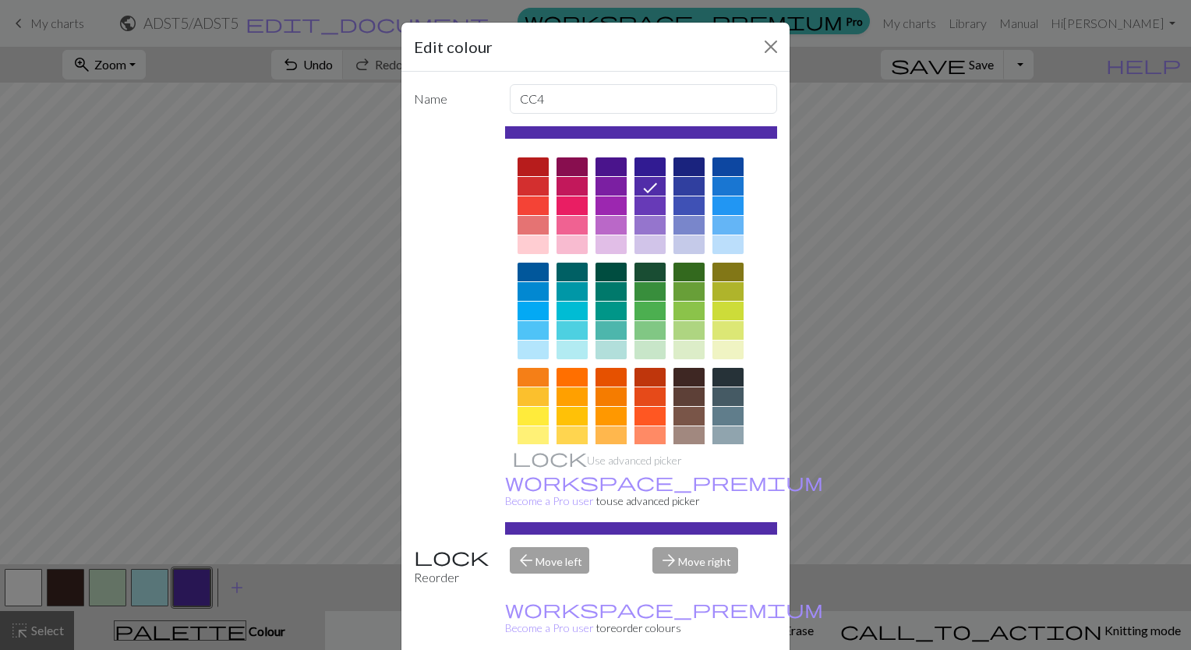
click at [578, 242] on div at bounding box center [571, 244] width 31 height 19
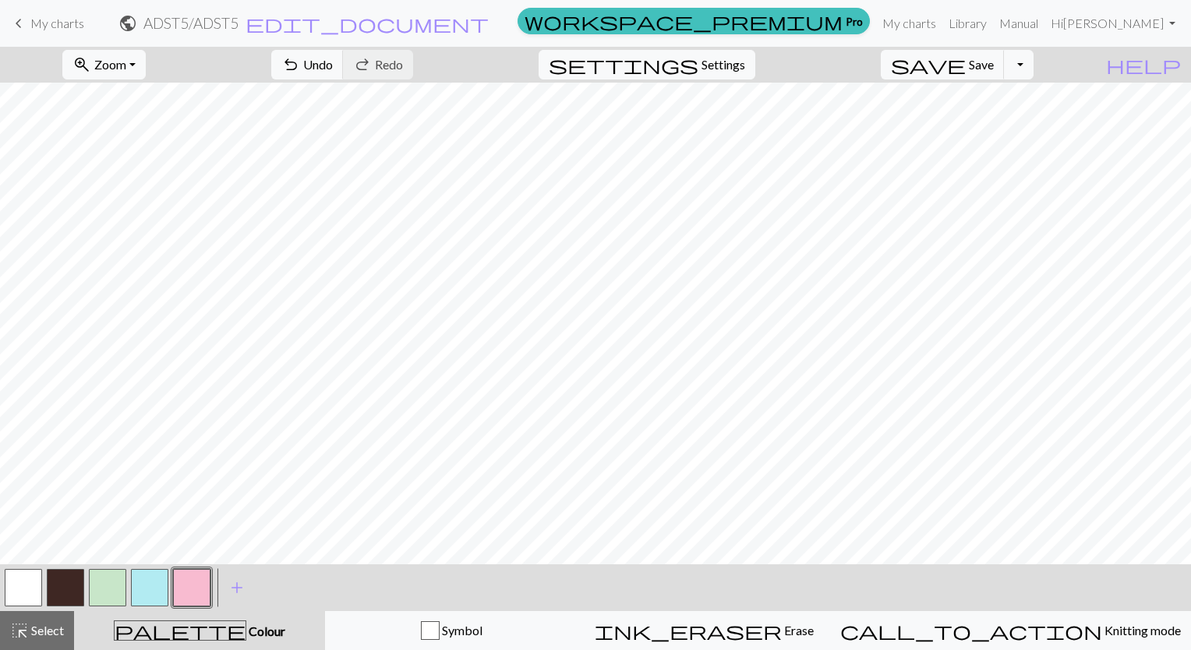
click at [155, 583] on button "button" at bounding box center [149, 587] width 37 height 37
click at [68, 588] on button "button" at bounding box center [65, 587] width 37 height 37
click at [196, 591] on button "button" at bounding box center [191, 587] width 37 height 37
click at [63, 581] on button "button" at bounding box center [65, 587] width 37 height 37
click at [203, 587] on button "button" at bounding box center [191, 587] width 37 height 37
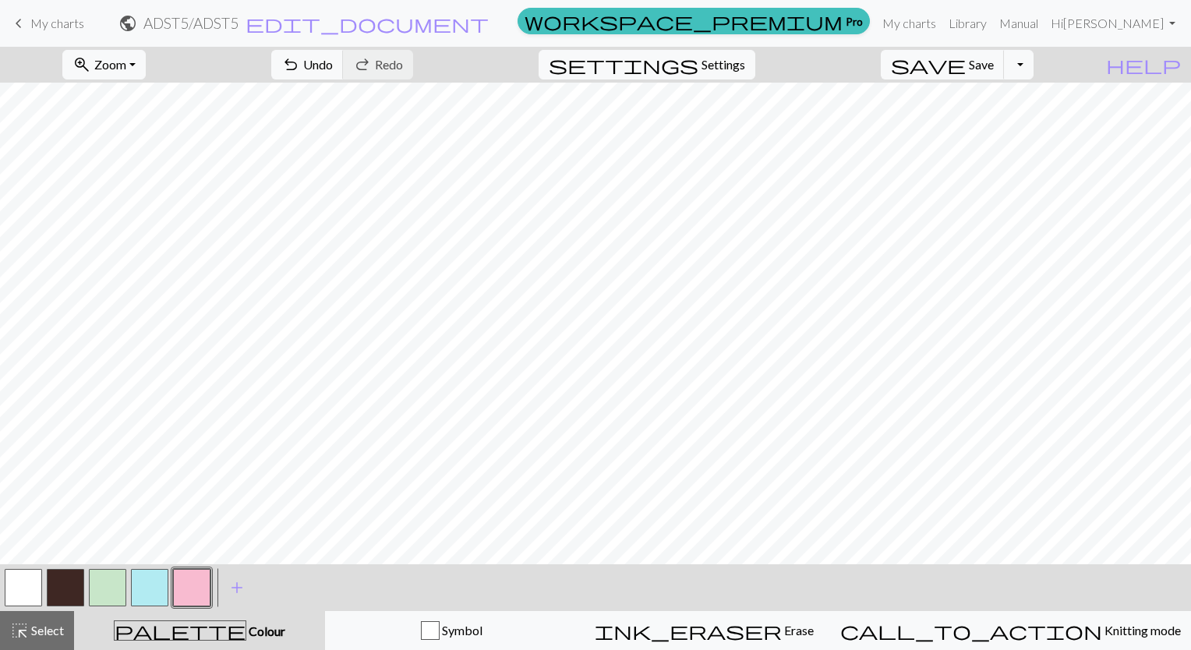
click at [156, 591] on button "button" at bounding box center [149, 587] width 37 height 37
click at [300, 64] on span "undo" at bounding box center [290, 65] width 19 height 22
